Goal: Task Accomplishment & Management: Manage account settings

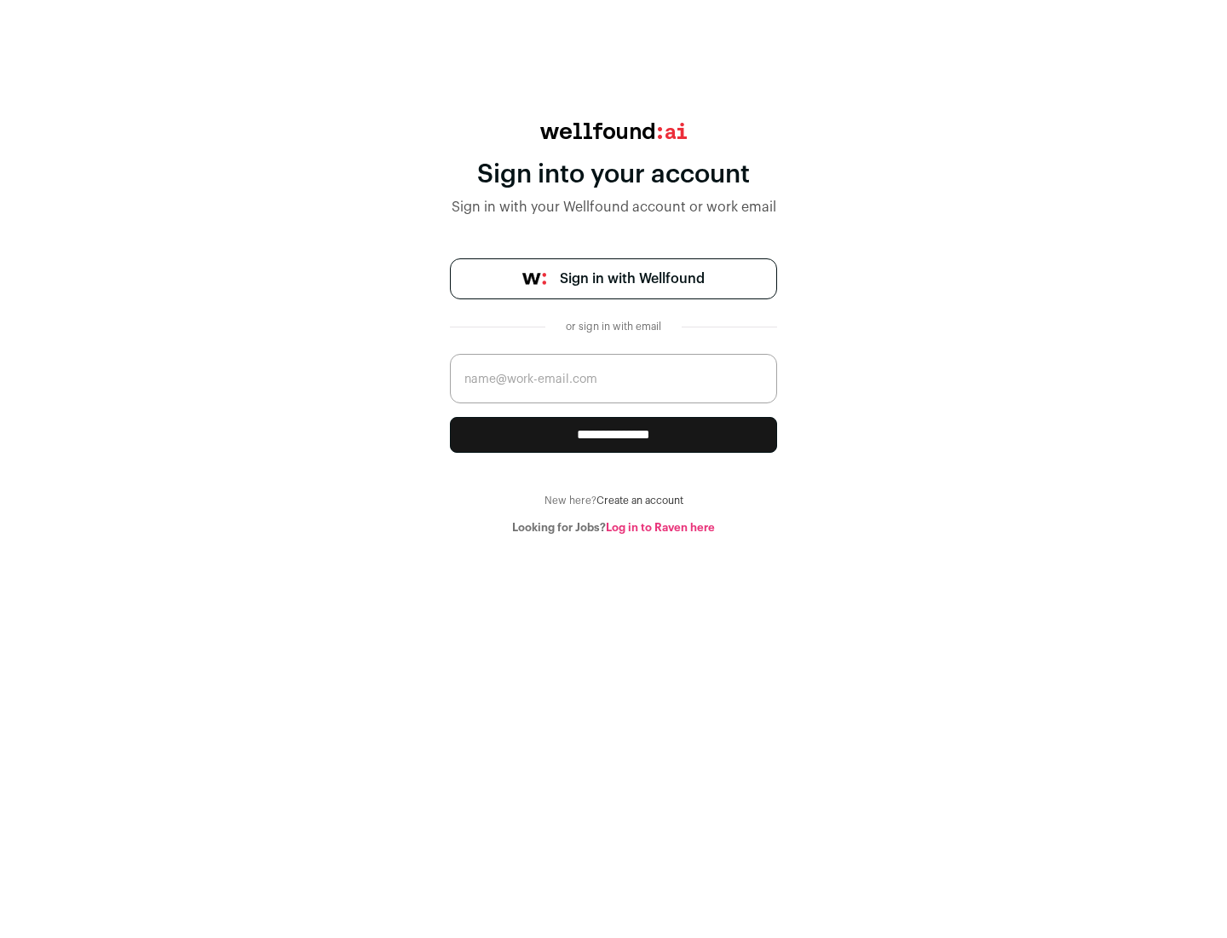
click at [632, 279] on span "Sign in with Wellfound" at bounding box center [632, 278] width 145 height 20
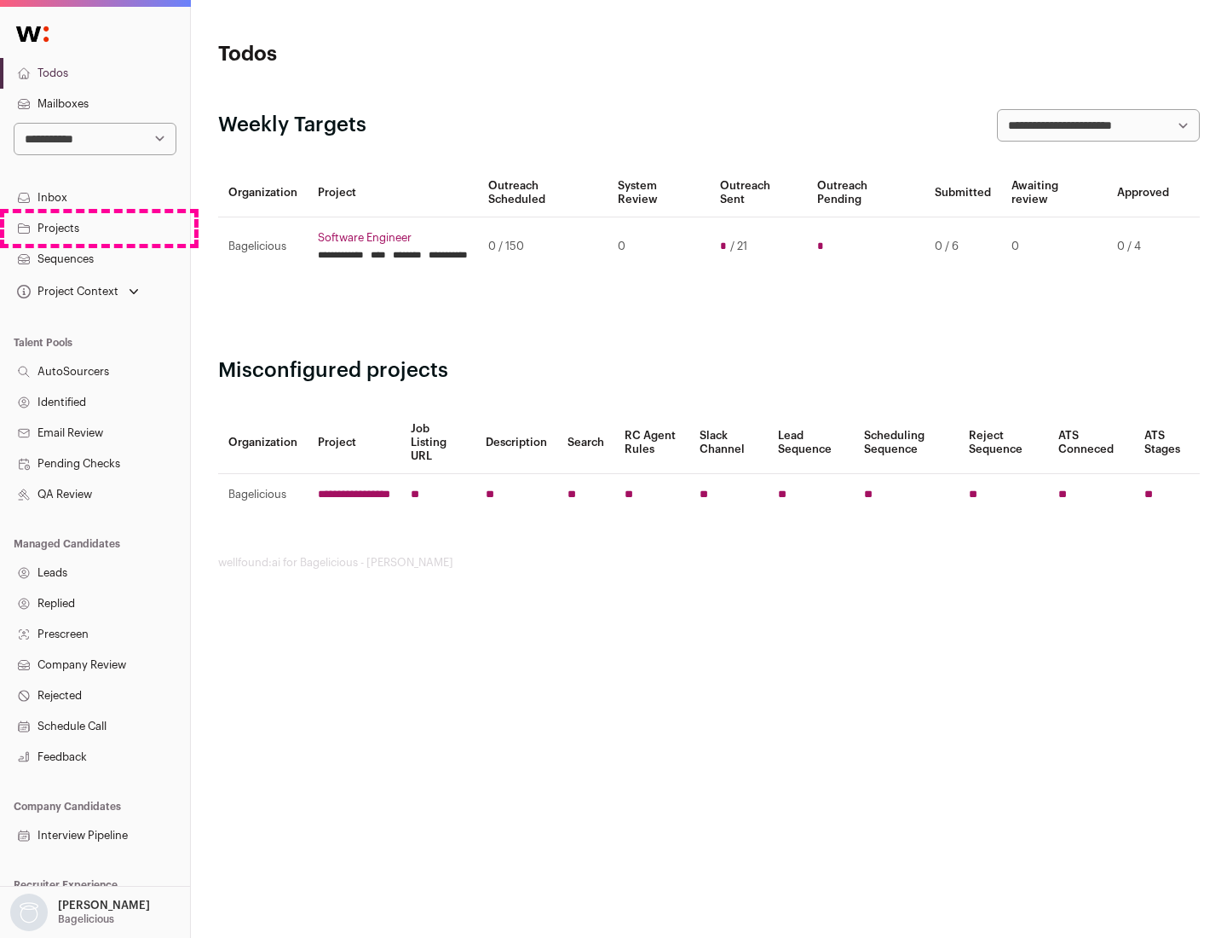
click at [95, 228] on link "Projects" at bounding box center [95, 228] width 190 height 31
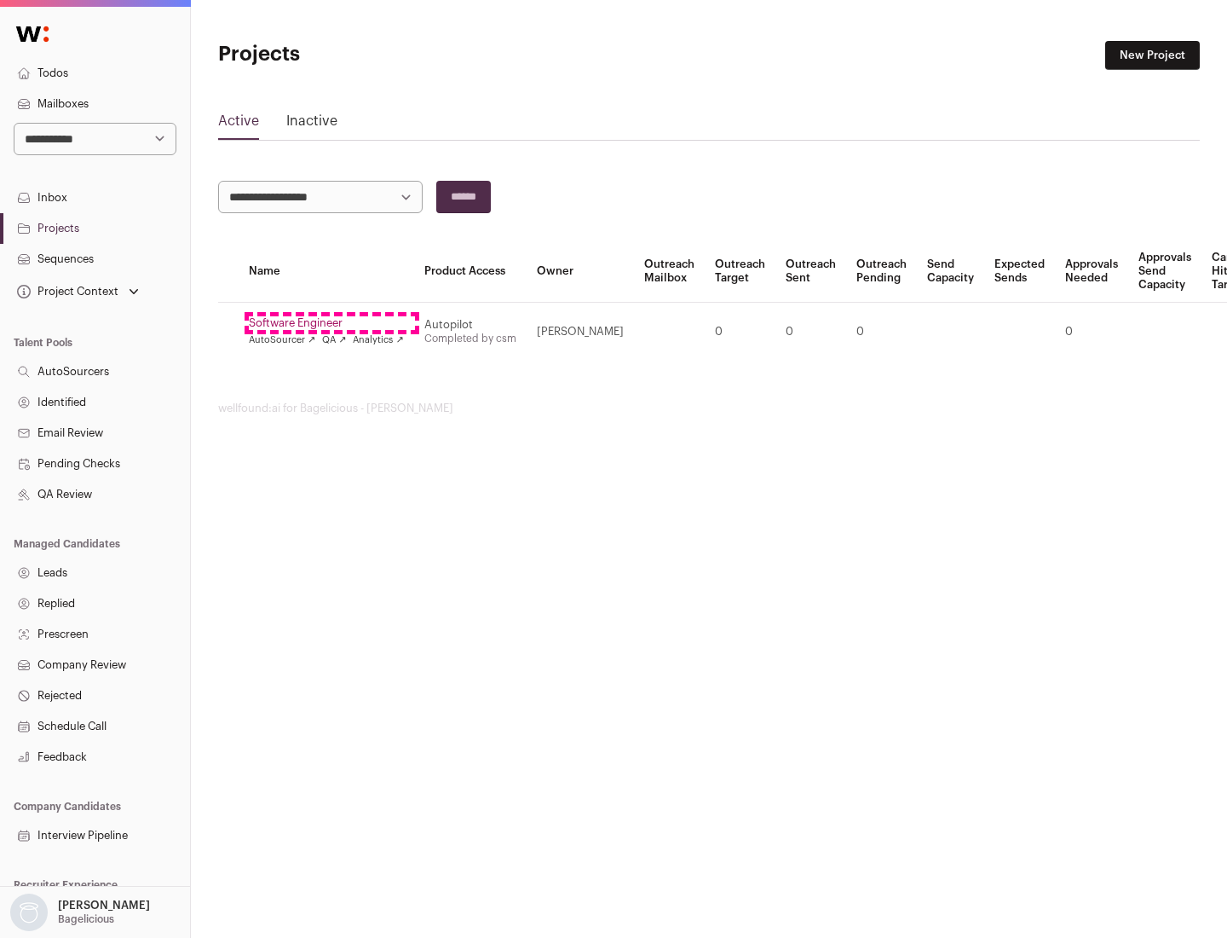
click at [332, 323] on link "Software Engineer" at bounding box center [326, 323] width 155 height 14
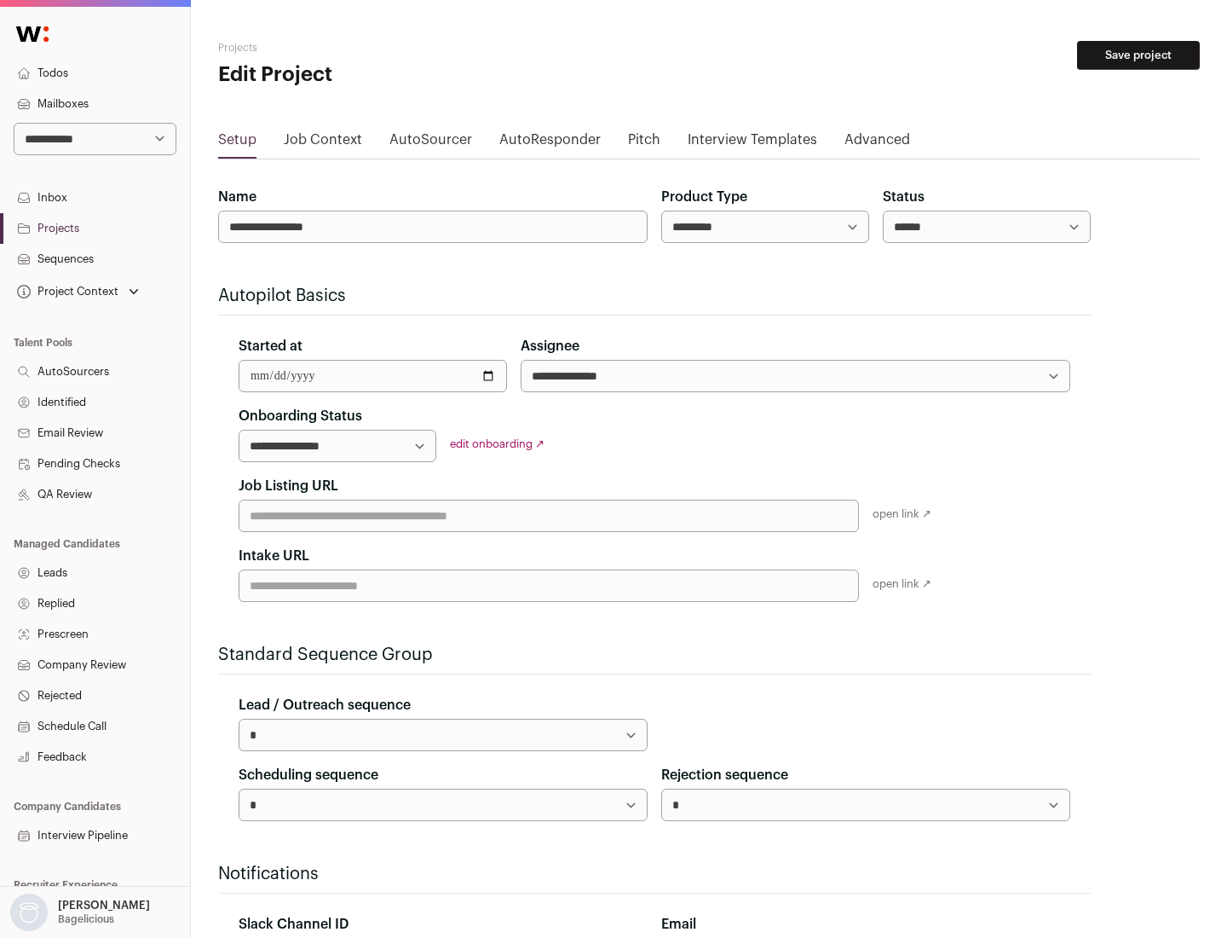
click at [1139, 55] on button "Save project" at bounding box center [1138, 55] width 123 height 29
